Goal: Use online tool/utility: Use online tool/utility

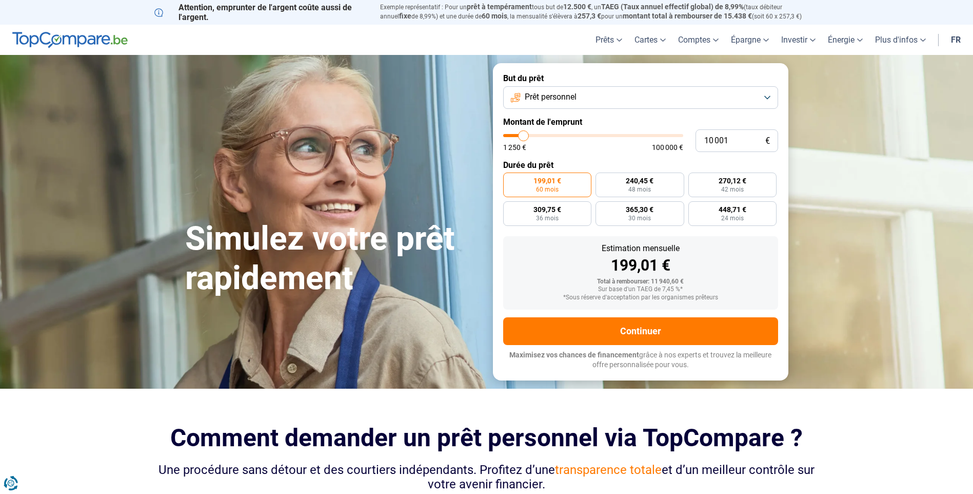
type input "9 000"
type input "9000"
type input "9 750"
type input "9750"
type input "10 000"
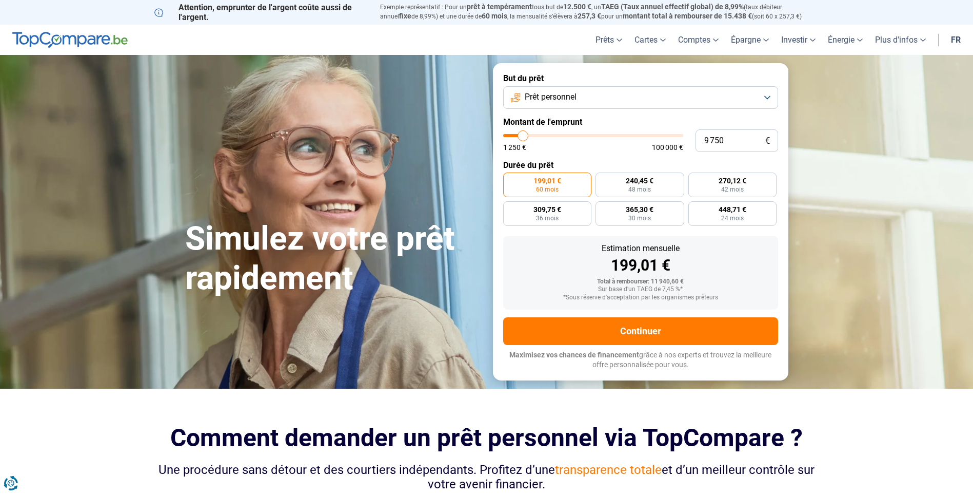
type input "10000"
type input "10 250"
type input "10250"
type input "10 500"
type input "10500"
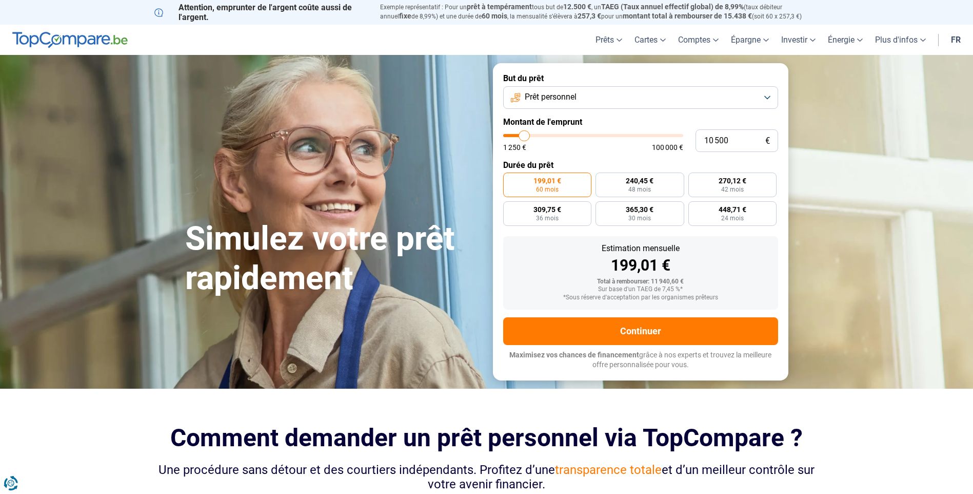
type input "11 000"
type input "11000"
type input "11 250"
type input "11250"
type input "11 750"
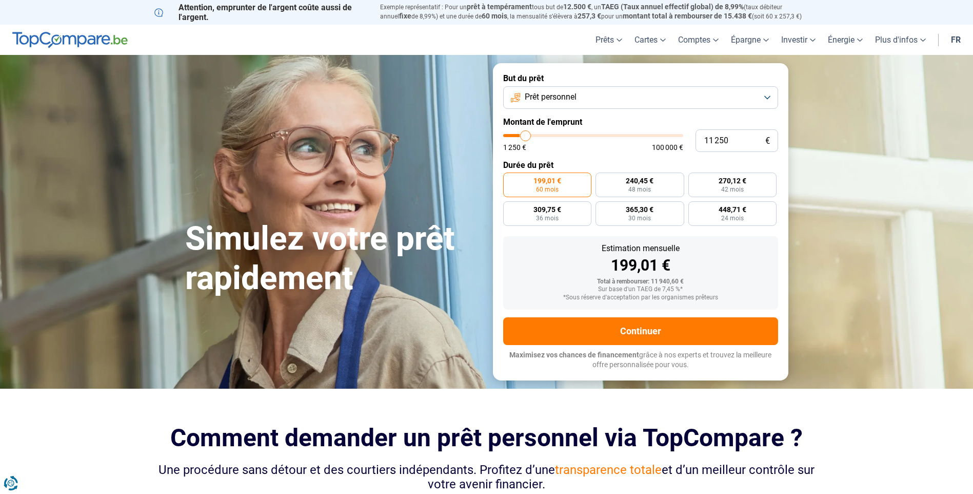
type input "11750"
type input "12 000"
type input "12000"
type input "12 750"
type input "12750"
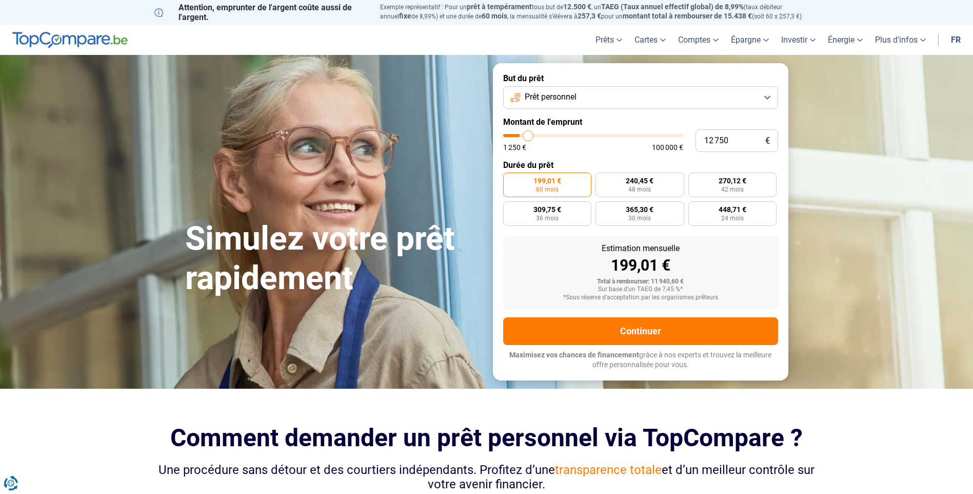
type input "13 250"
type input "13250"
type input "14 000"
type input "14000"
type input "14 750"
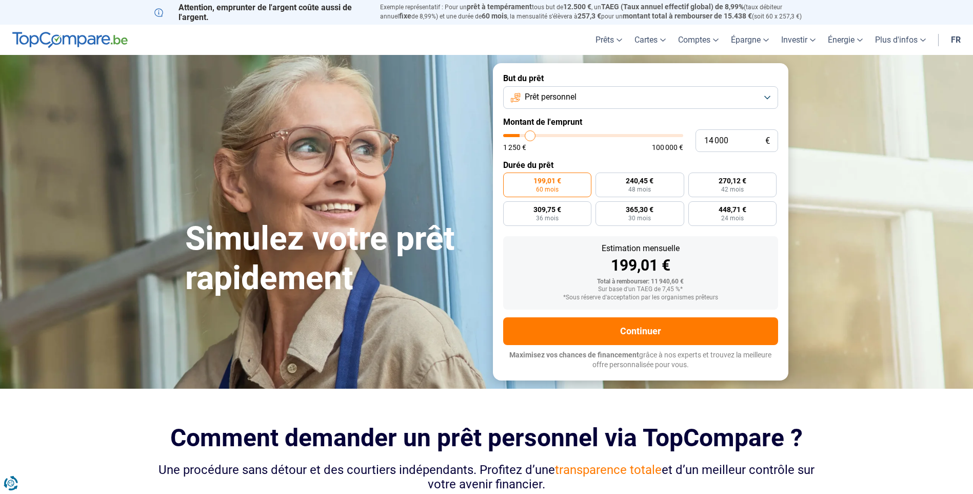
type input "14750"
type input "16 250"
type input "16250"
type input "17 750"
type input "17750"
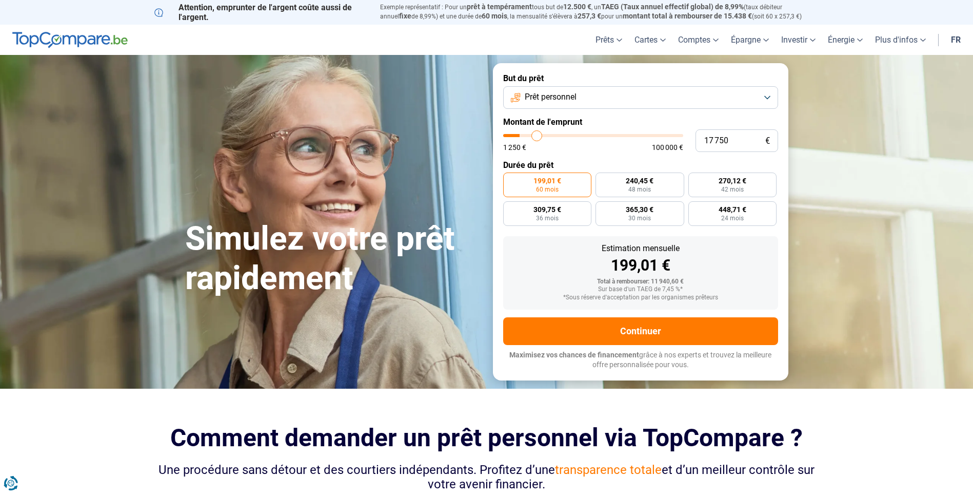
type input "19 000"
type input "19000"
type input "20 500"
type input "20500"
type input "21 750"
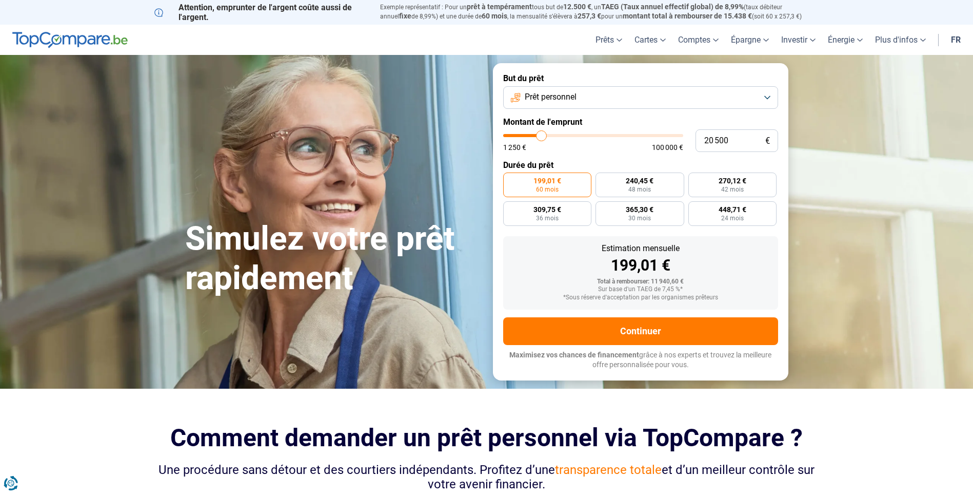
type input "21750"
type input "22 750"
type input "22750"
type input "23 250"
type input "23250"
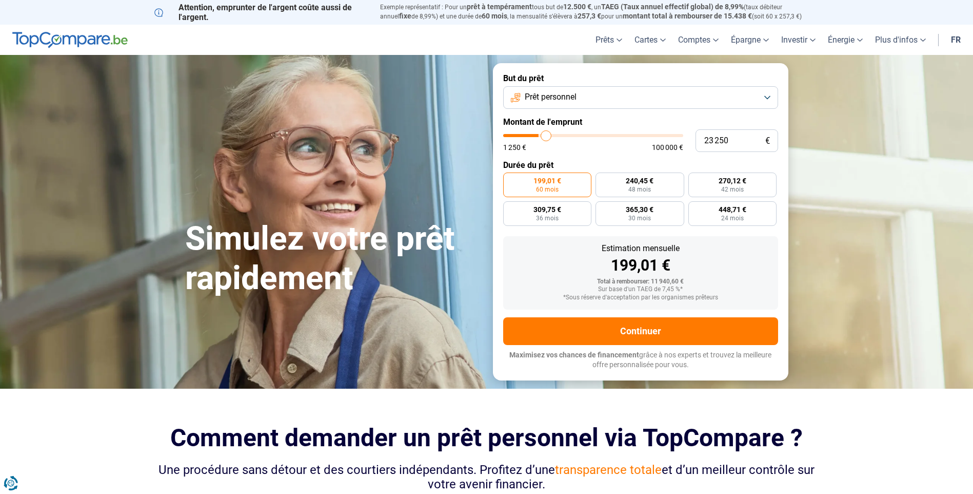
type input "23 500"
type input "23500"
type input "24 250"
type input "24250"
type input "25 000"
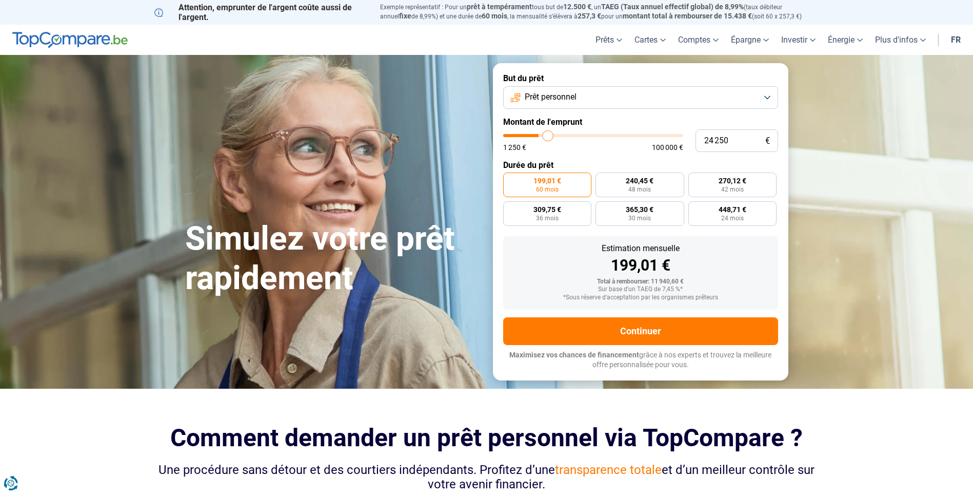
type input "25000"
type input "27 500"
type input "27500"
type input "30 500"
type input "30500"
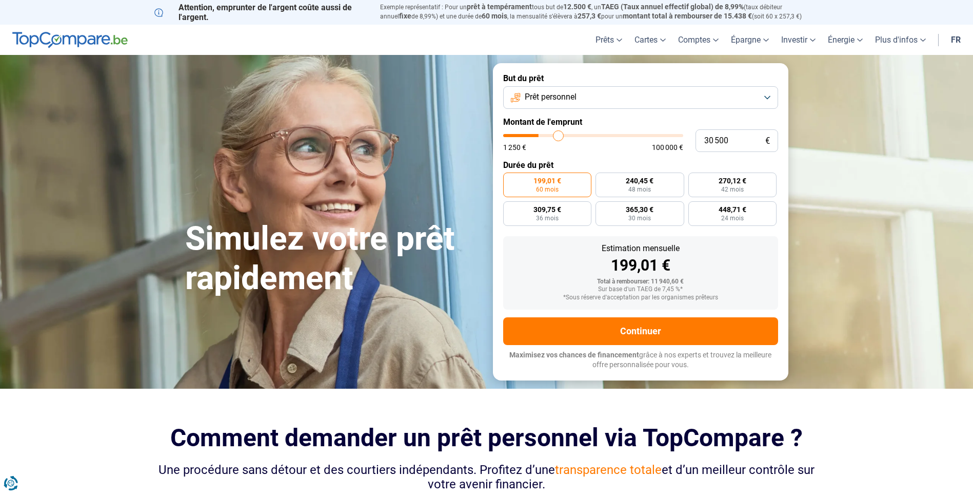
type input "33 750"
type input "33750"
type input "38 000"
type input "38000"
type input "41 000"
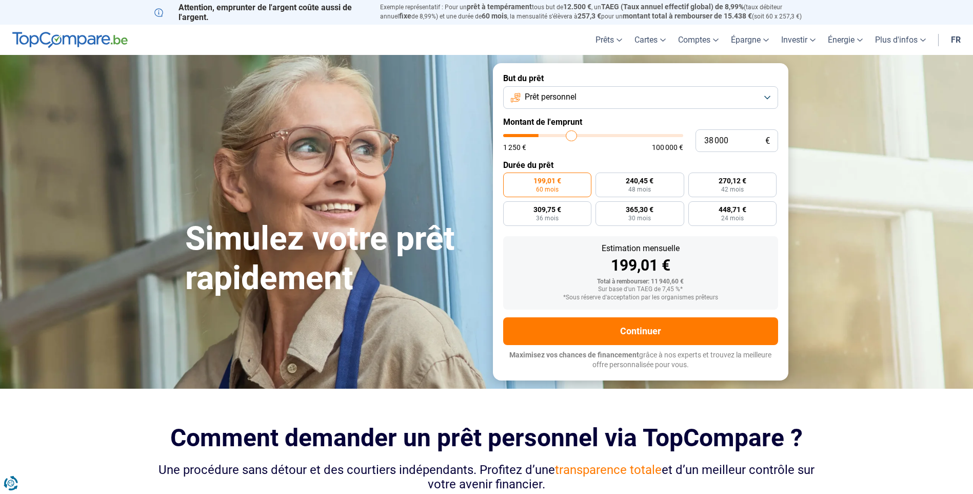
type input "41000"
type input "42 500"
type input "42500"
type input "43 500"
type input "43500"
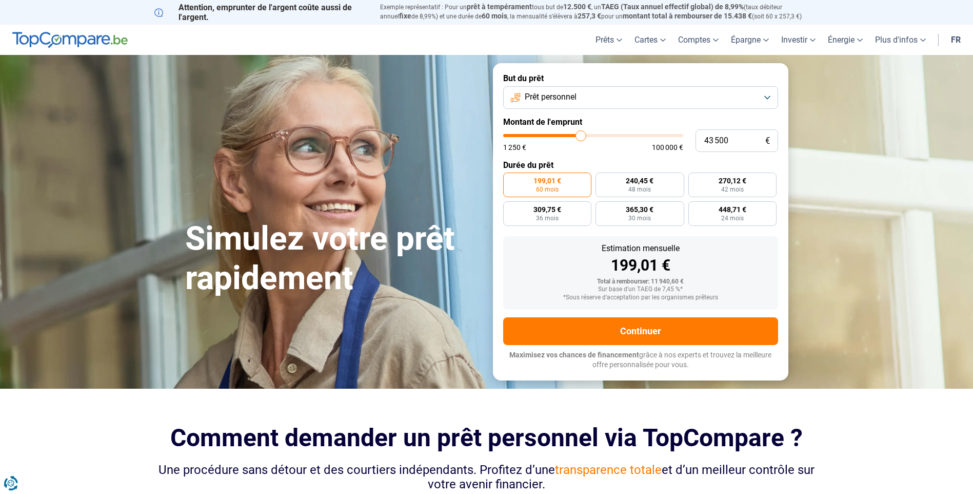
type input "44 000"
type input "44000"
type input "44 250"
type input "44250"
type input "46 000"
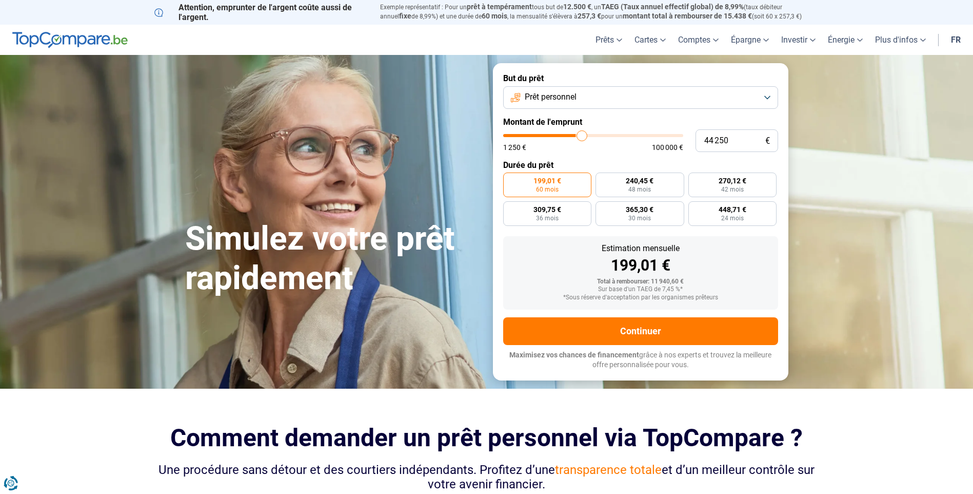
type input "46000"
type input "51 000"
type input "51000"
type input "58 000"
type input "58000"
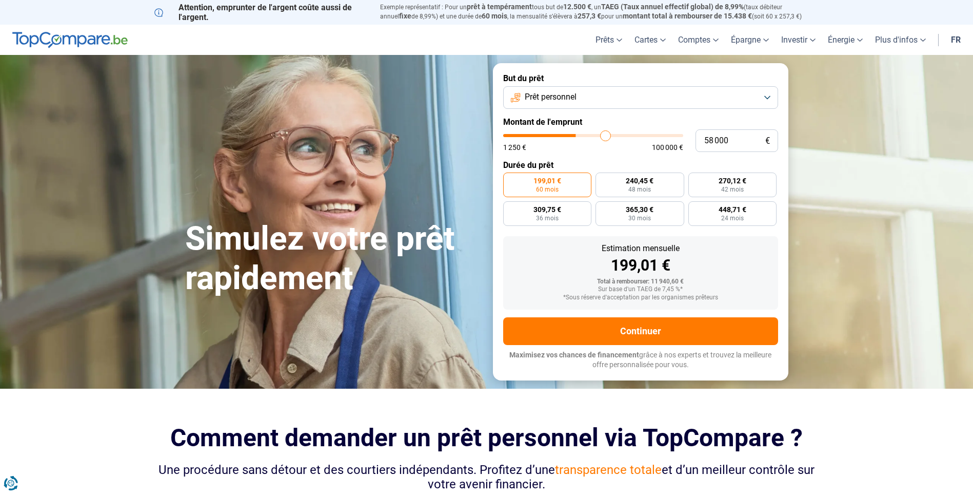
type input "65 750"
type input "65750"
type input "72 000"
type input "72000"
type input "74 250"
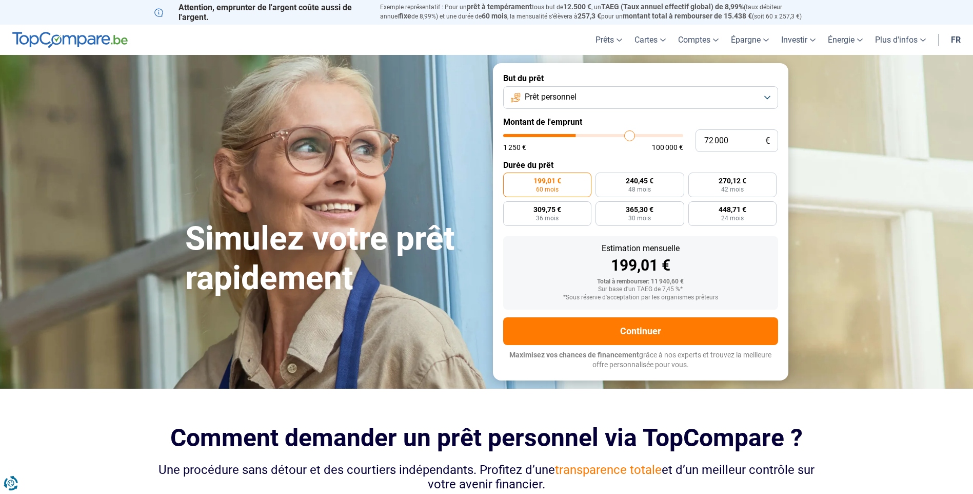
type input "74250"
type input "74 750"
type input "74750"
type input "75 000"
type input "75000"
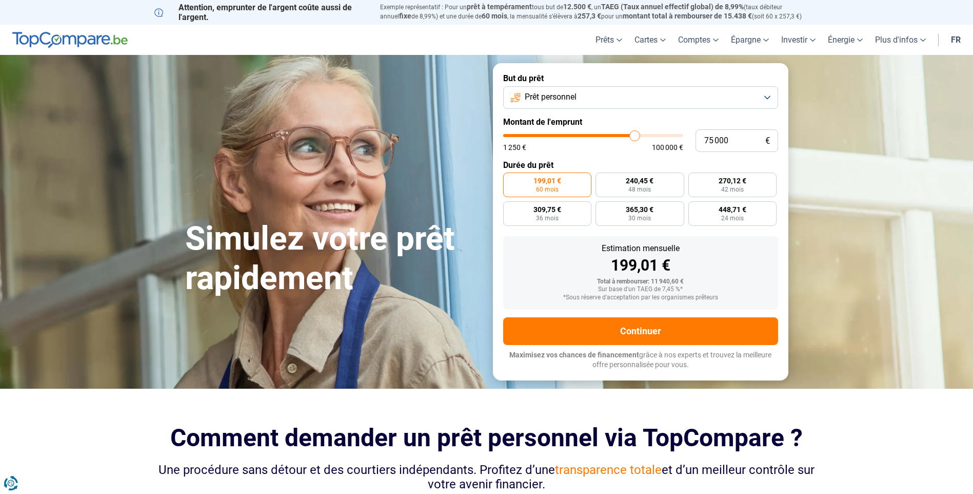
type input "75 750"
type input "75750"
type input "76 500"
drag, startPoint x: 524, startPoint y: 135, endPoint x: 638, endPoint y: 146, distance: 113.9
type input "76750"
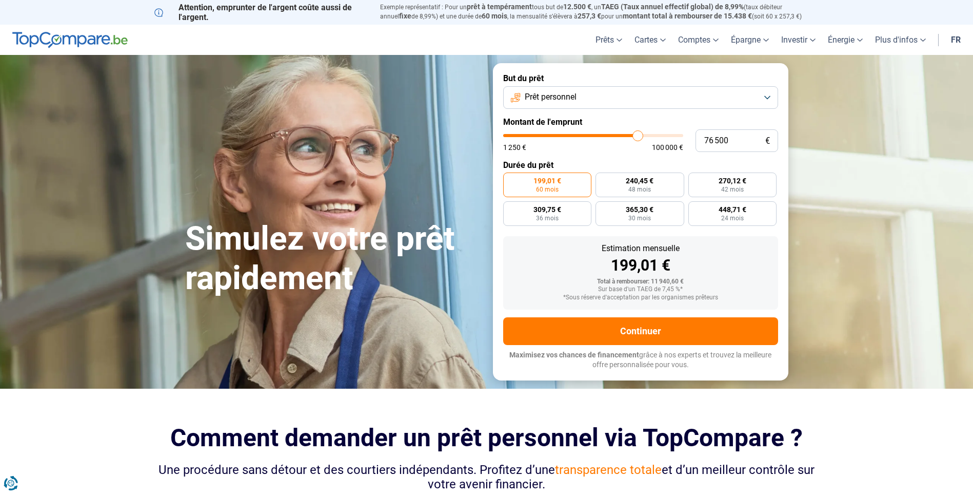
click at [638, 137] on input "range" at bounding box center [593, 135] width 180 height 3
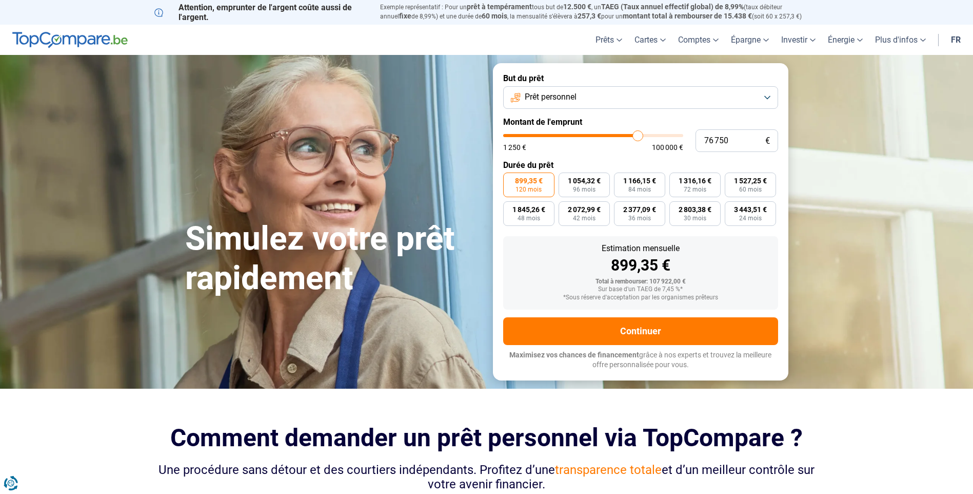
type input "76 500"
type input "76500"
type input "76 250"
type input "76250"
type input "75 750"
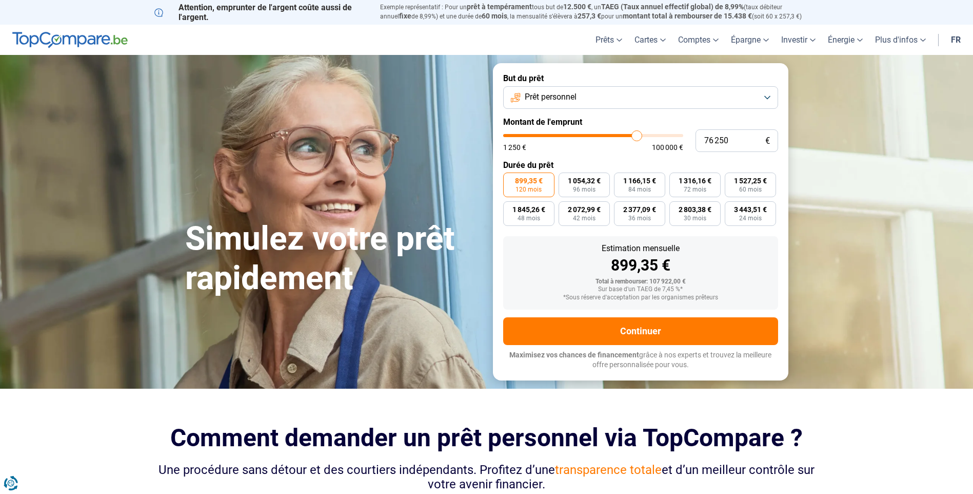
type input "75750"
type input "75 000"
type input "75000"
type input "74 250"
type input "74250"
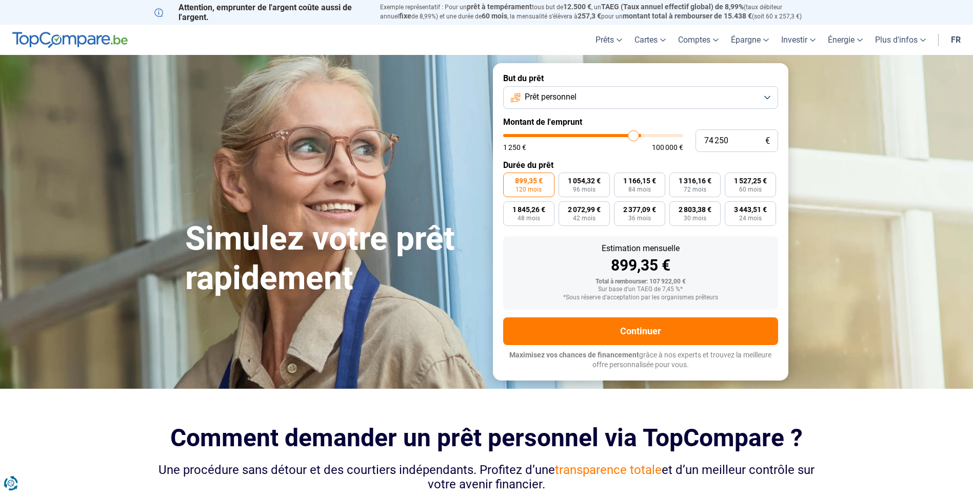
type input "73 750"
type input "73750"
type input "72 750"
type input "72750"
type input "71 750"
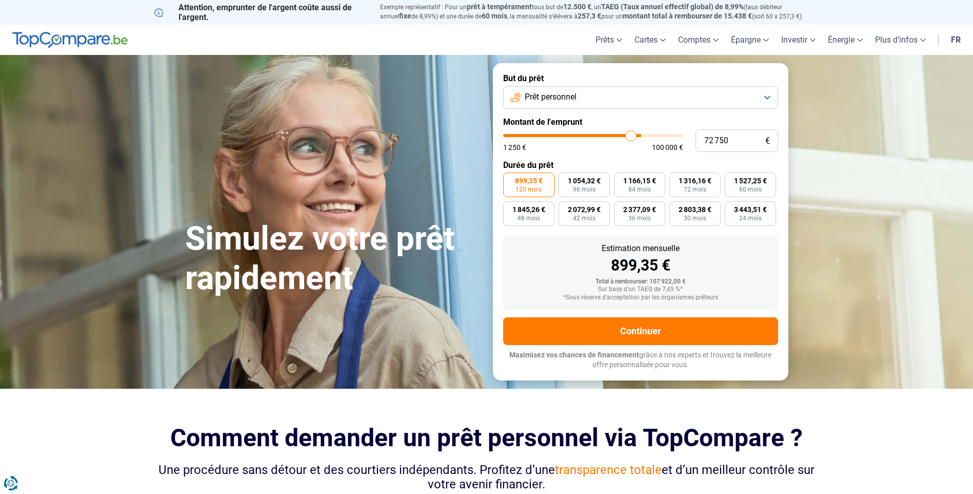
type input "71750"
type input "70 250"
type input "70250"
type input "69 000"
type input "69000"
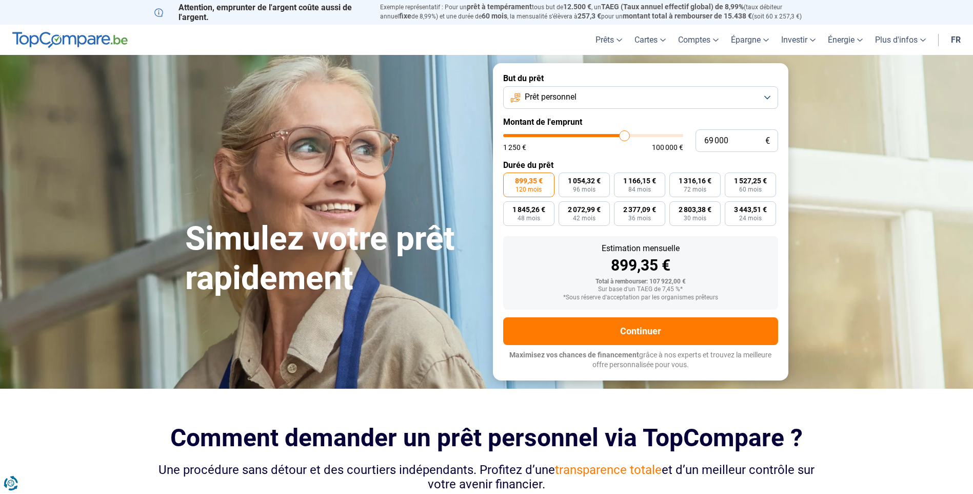
type input "68 000"
type input "68000"
type input "67 500"
type input "67500"
type input "67 250"
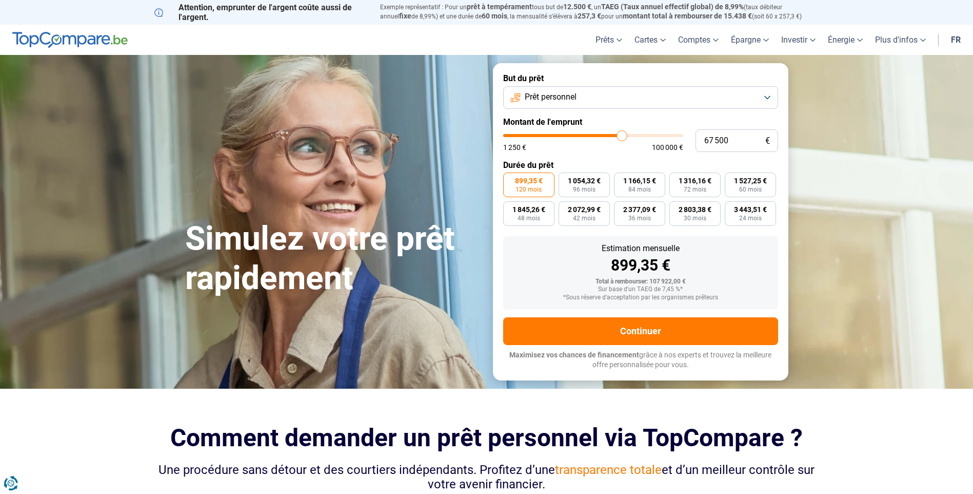
type input "67250"
type input "66 750"
type input "66750"
type input "66 500"
type input "66500"
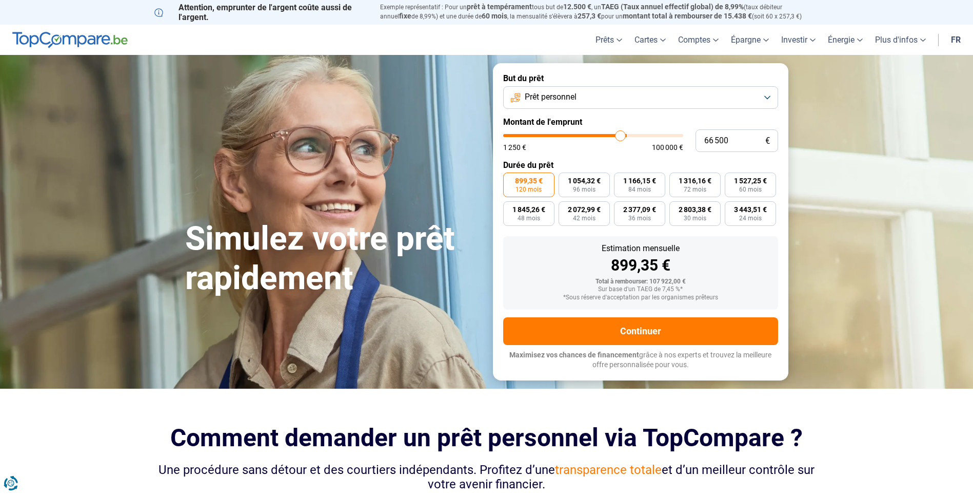
type input "66 250"
type input "66250"
type input "66 000"
type input "66000"
type input "65 750"
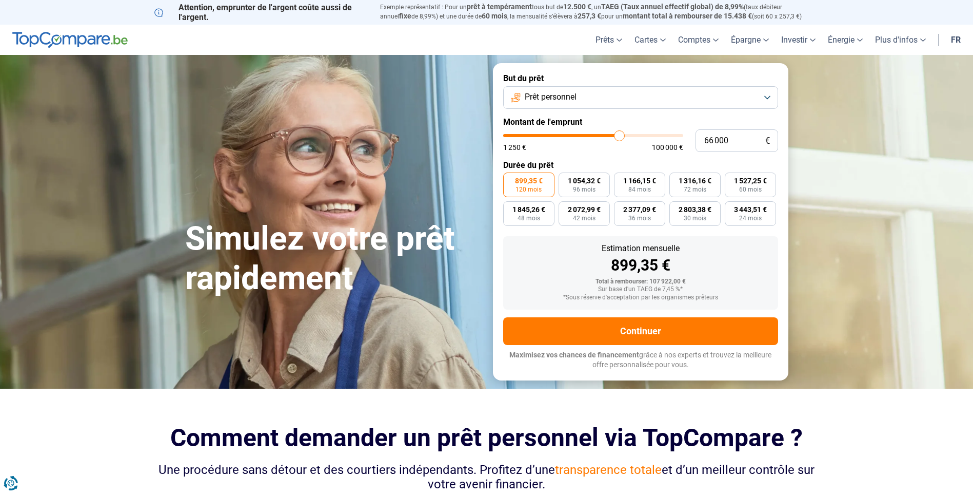
type input "65750"
type input "65 250"
type input "65250"
type input "64 750"
type input "64750"
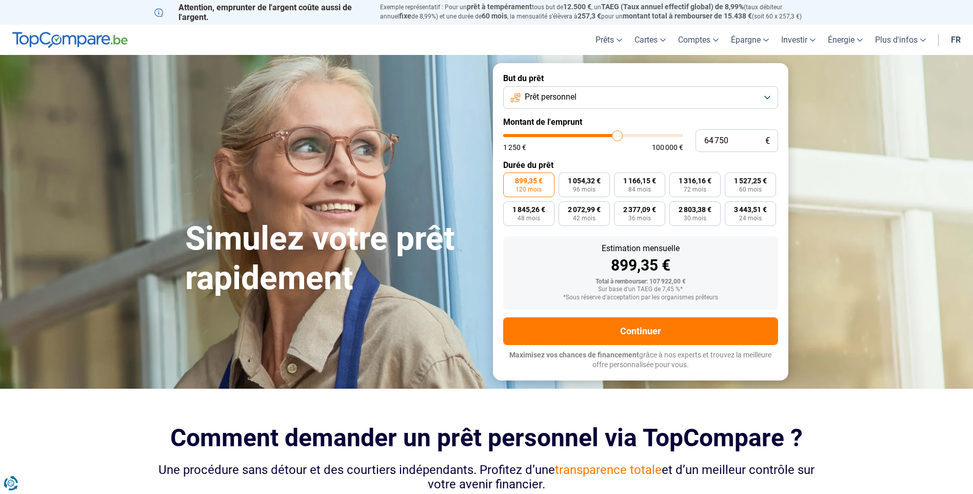
type input "64 500"
type input "64500"
type input "63 750"
type input "63750"
type input "63 250"
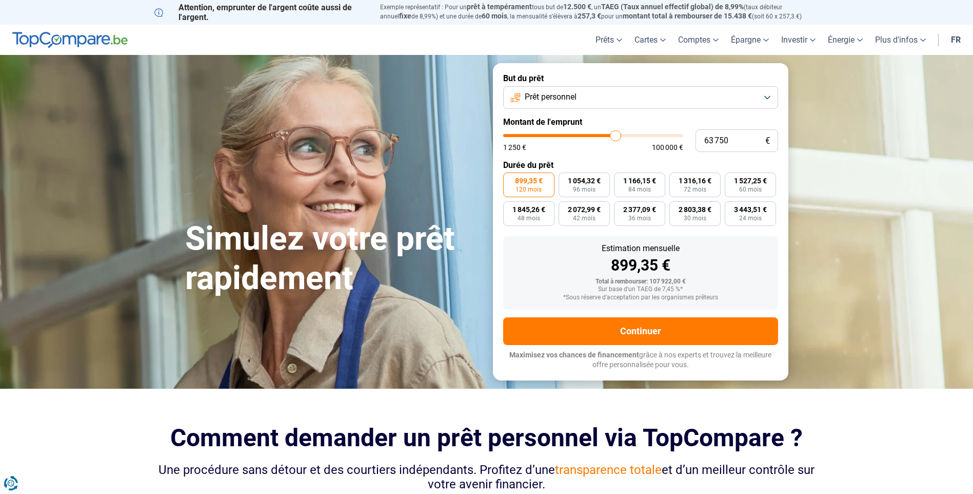
type input "63250"
type input "63 000"
type input "63000"
type input "62 250"
type input "62250"
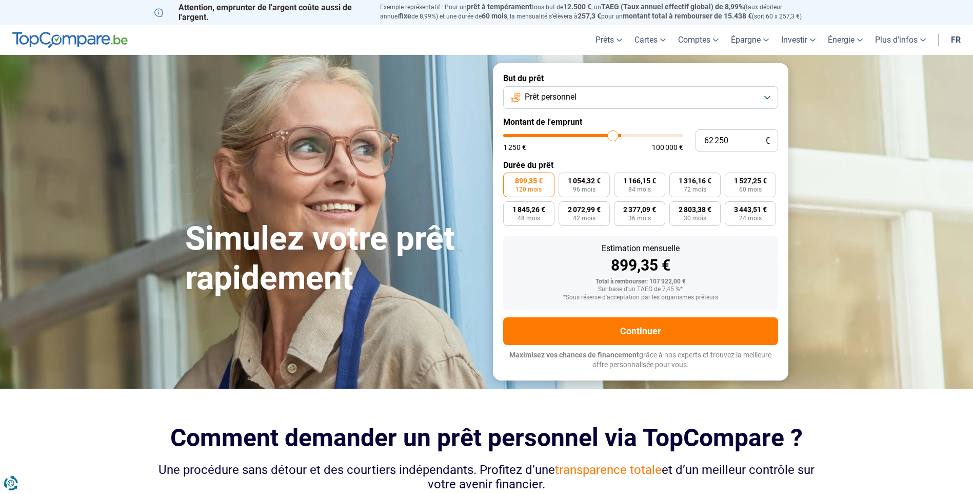
type input "62 000"
type input "62000"
type input "61 500"
type input "61500"
type input "60 750"
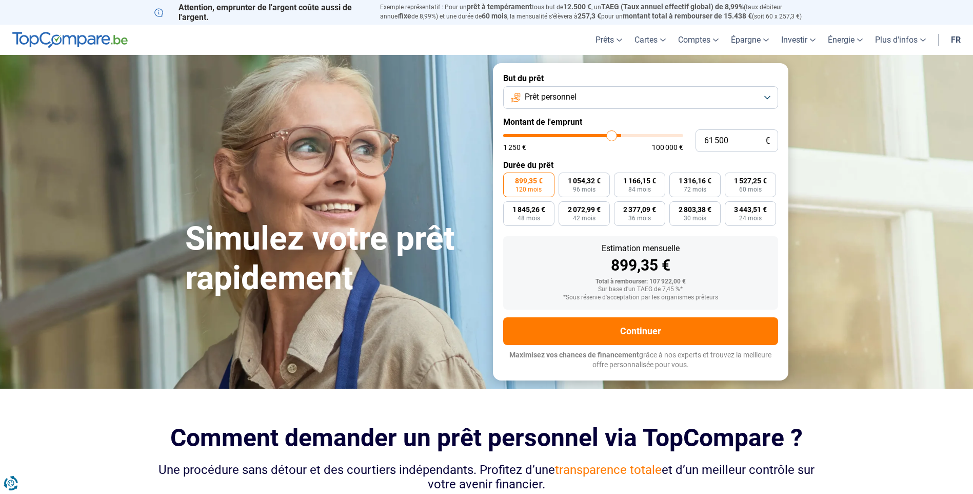
type input "60750"
type input "60 250"
type input "60250"
type input "60 000"
type input "60000"
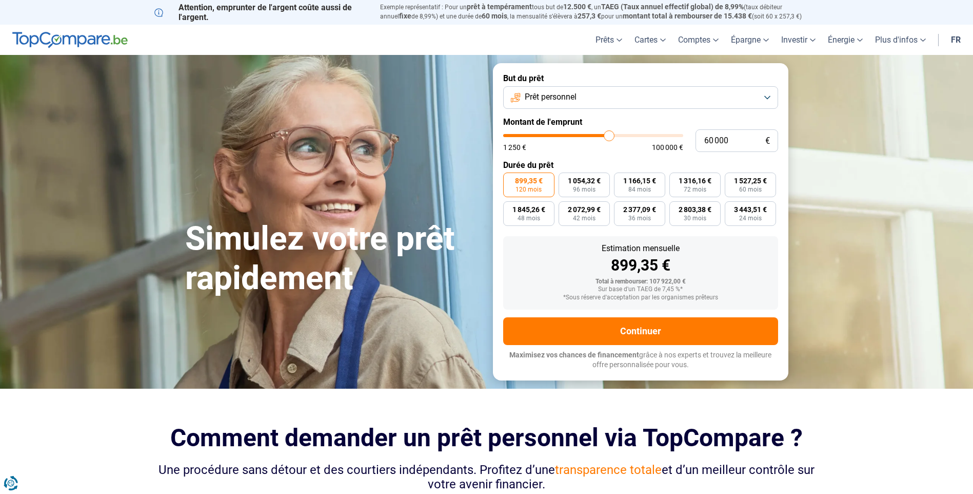
type input "59 250"
type input "59250"
type input "59 000"
type input "59000"
type input "58 750"
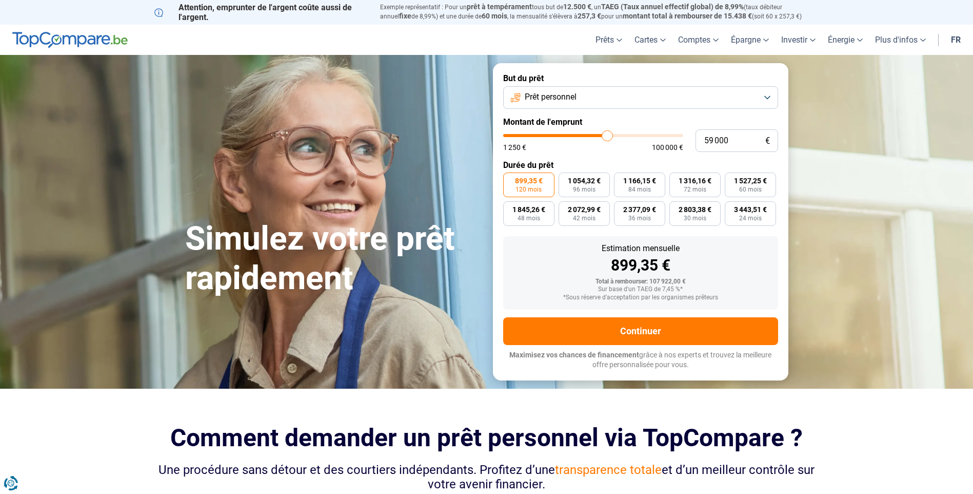
type input "58750"
type input "58 500"
type input "58500"
type input "58 000"
type input "58000"
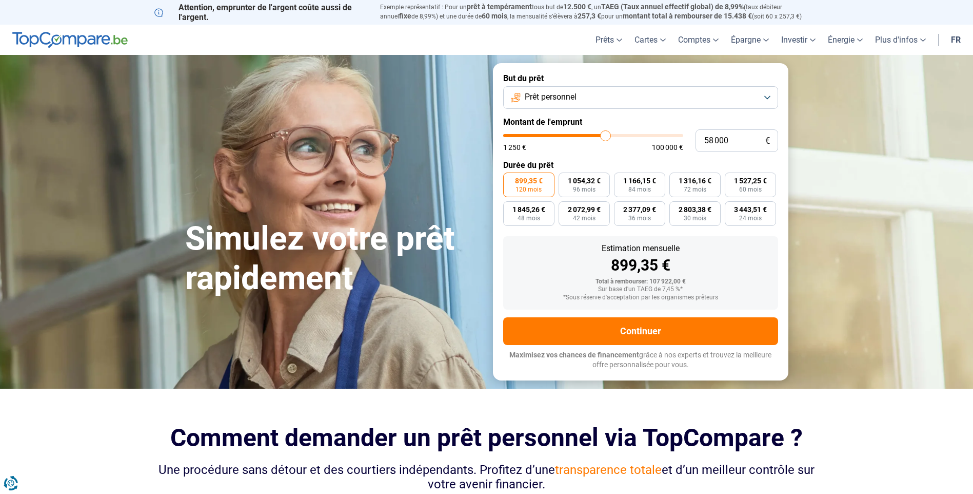
type input "57 750"
type input "57750"
type input "57 500"
type input "57500"
type input "57 250"
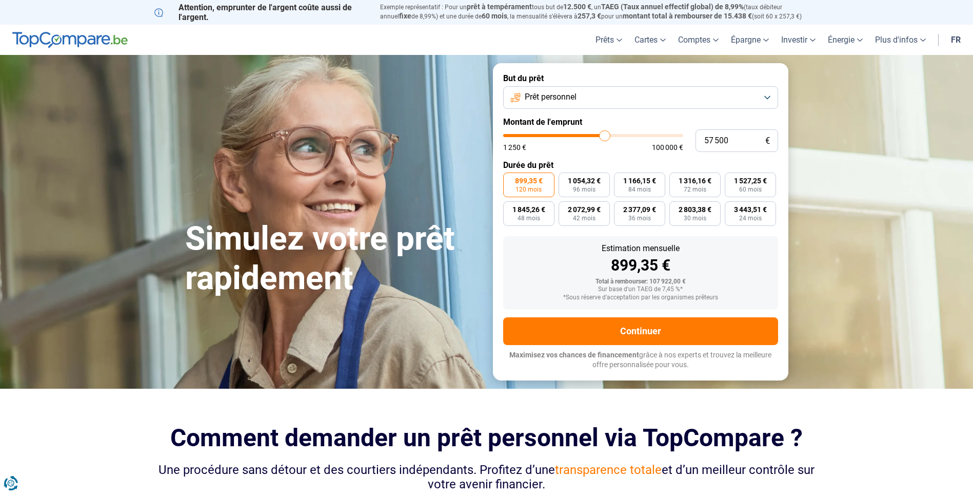
type input "57250"
type input "57 000"
type input "57000"
type input "56 500"
type input "56500"
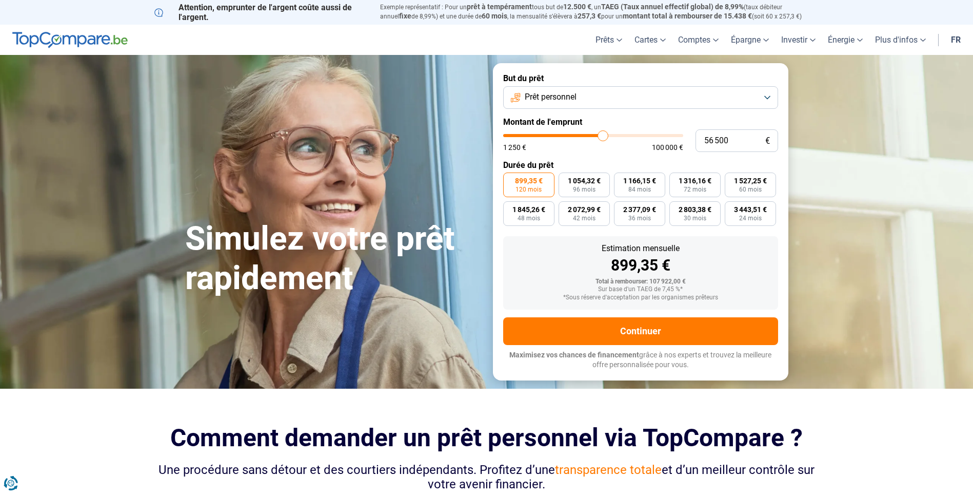
type input "56 250"
type input "56250"
type input "56 000"
type input "56000"
type input "55 750"
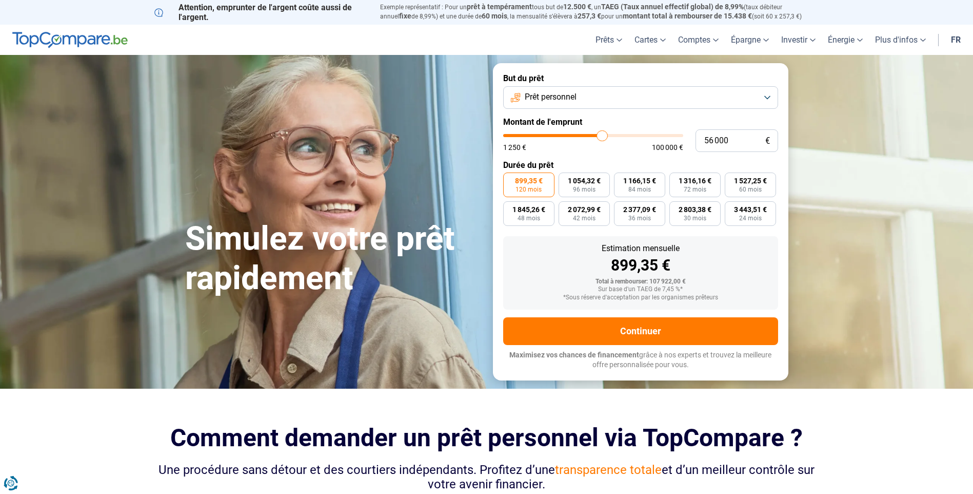
type input "55750"
type input "55 500"
type input "55500"
type input "54 750"
type input "54750"
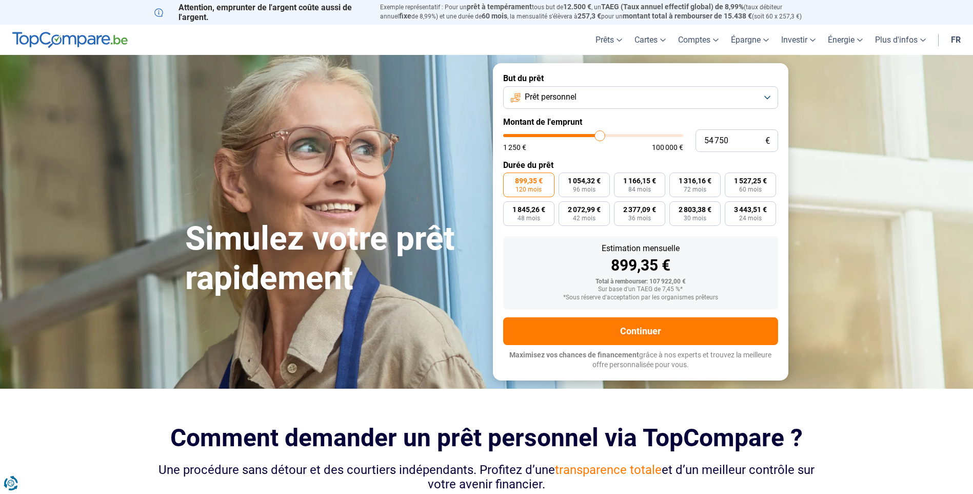
type input "54 500"
type input "54500"
type input "54 250"
type input "54250"
type input "54 000"
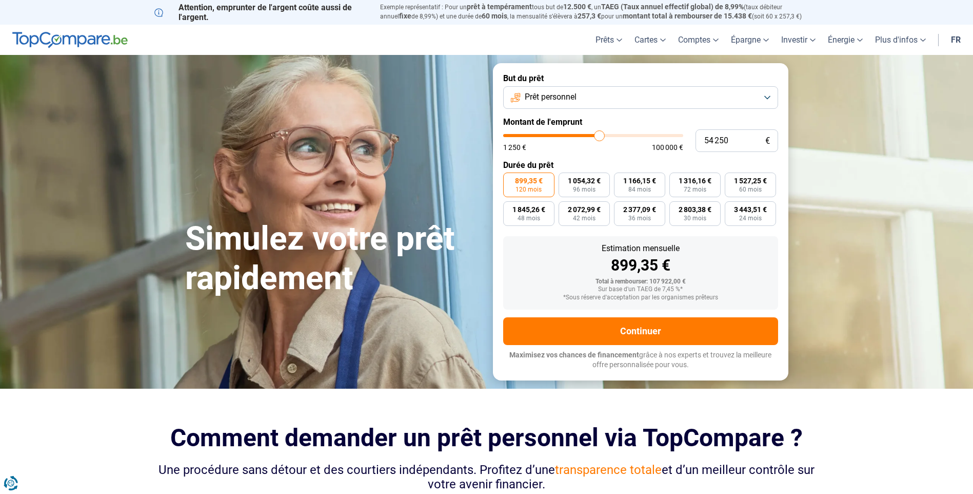
type input "54000"
type input "53 500"
type input "53500"
type input "53 000"
type input "53000"
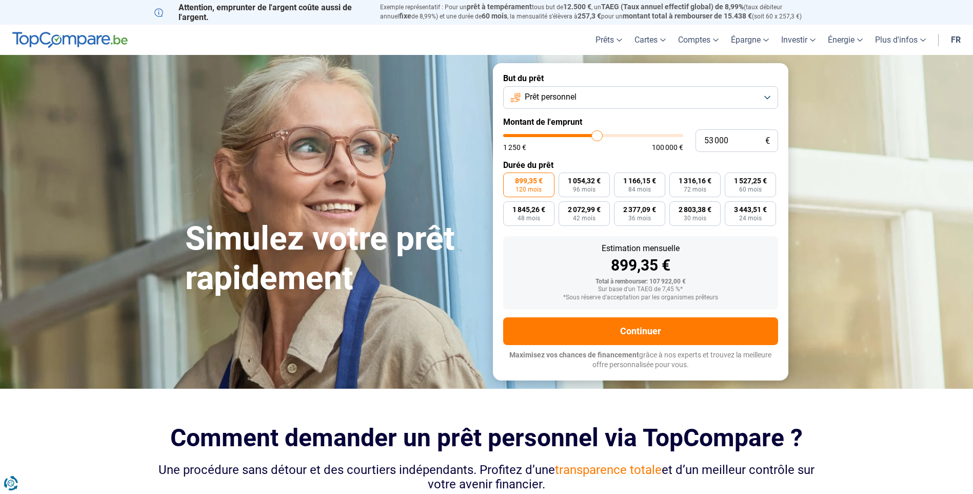
type input "52 000"
type input "52000"
type input "51 250"
type input "51250"
type input "50 250"
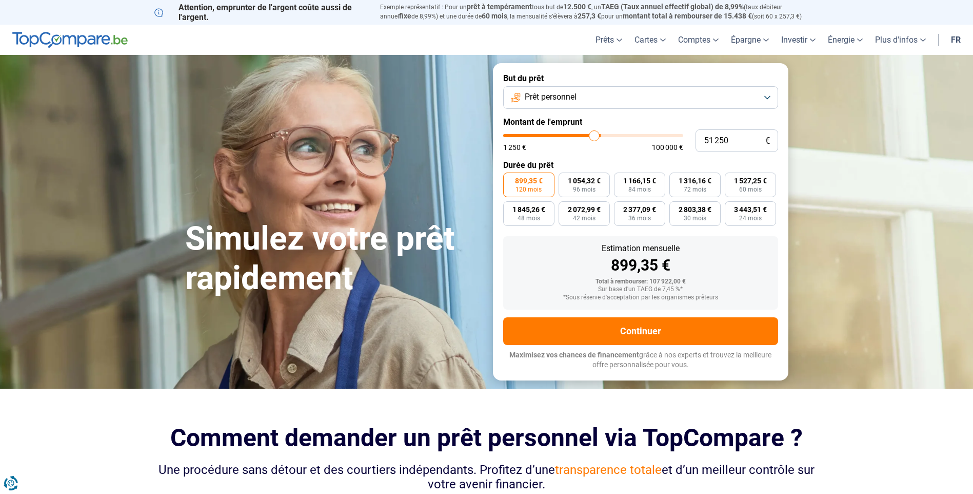
type input "50250"
type input "49 000"
type input "49000"
type input "48 000"
type input "48000"
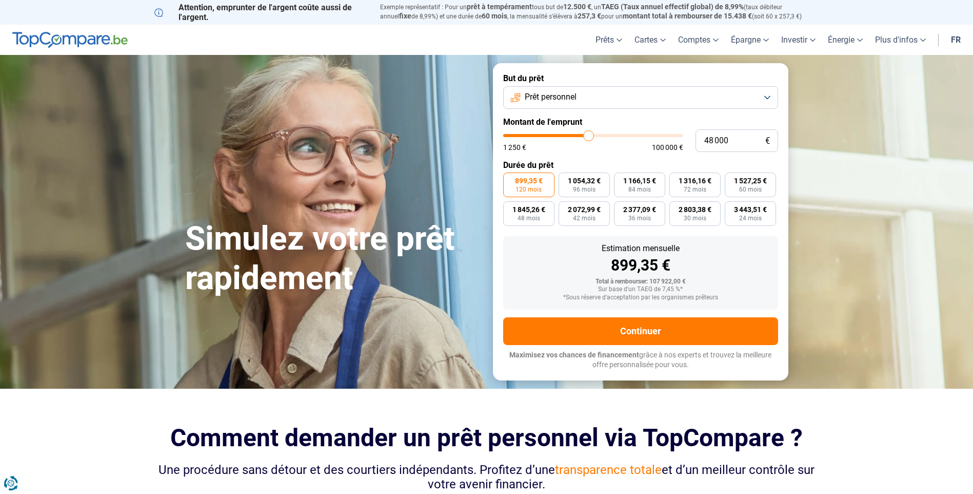
type input "47 250"
type input "47250"
type input "47 000"
type input "47000"
type input "46 750"
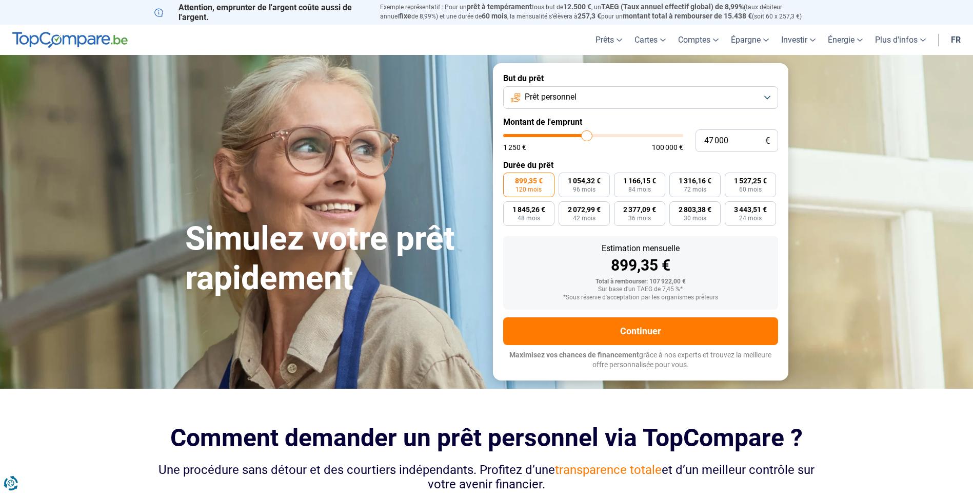
type input "46750"
drag, startPoint x: 638, startPoint y: 135, endPoint x: 549, endPoint y: 138, distance: 88.3
click at [549, 137] on input "range" at bounding box center [593, 135] width 180 height 3
click at [555, 135] on input "range" at bounding box center [593, 135] width 180 height 3
click at [557, 134] on input "range" at bounding box center [593, 135] width 180 height 3
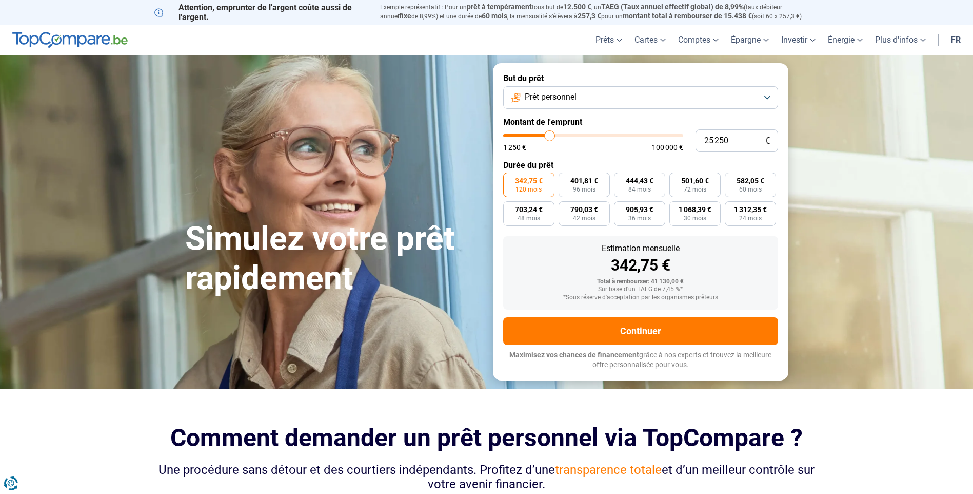
drag, startPoint x: 557, startPoint y: 133, endPoint x: 550, endPoint y: 133, distance: 6.7
click at [550, 134] on input "range" at bounding box center [593, 135] width 180 height 3
